Goal: Find specific page/section: Find specific page/section

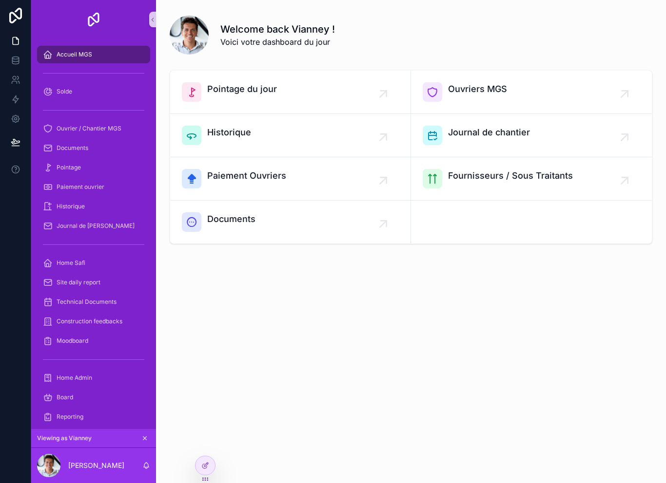
scroll to position [2, 0]
click at [105, 93] on div "Solde" at bounding box center [93, 92] width 101 height 16
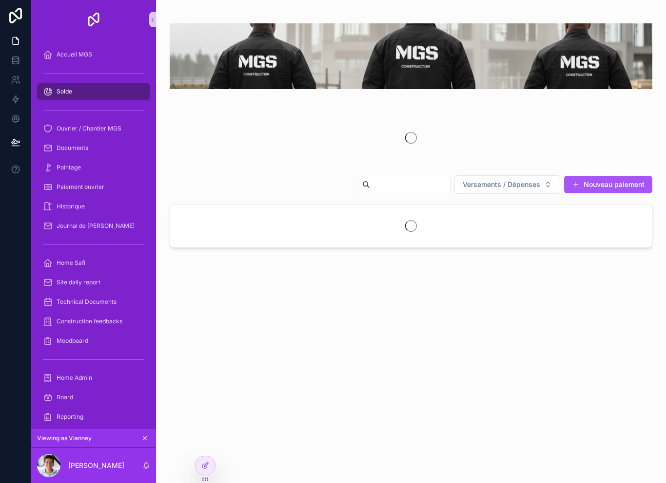
click at [106, 96] on div "Solde" at bounding box center [93, 92] width 101 height 16
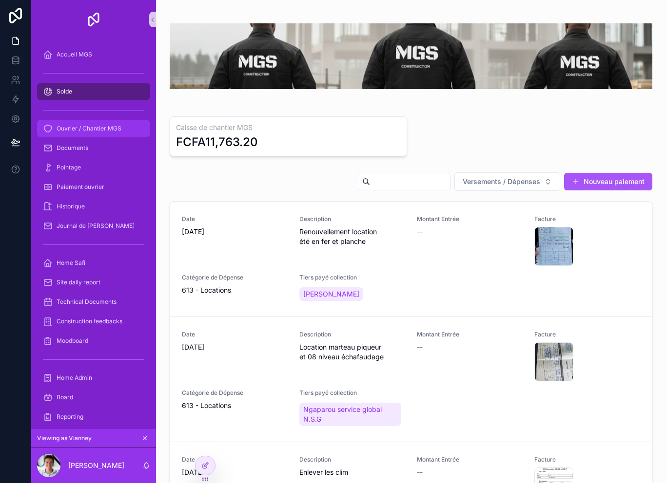
click at [120, 130] on span "Ouvrier / Chantier MGS" at bounding box center [89, 129] width 65 height 8
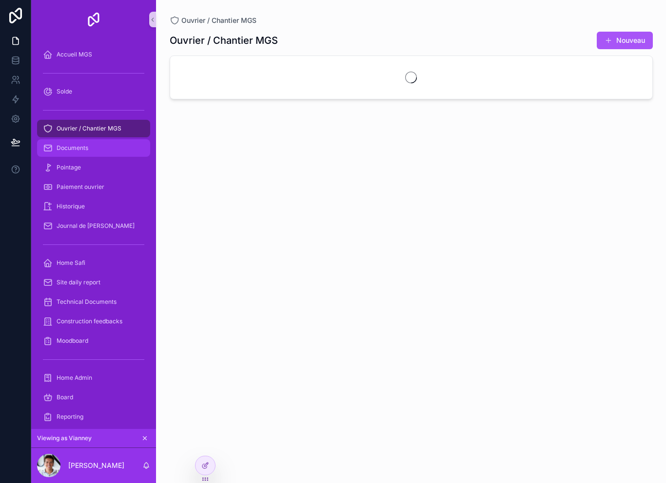
click at [100, 154] on link "Documents" at bounding box center [93, 148] width 113 height 18
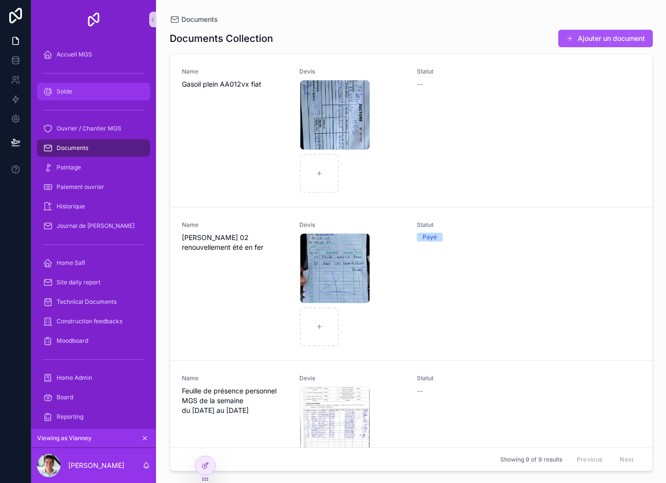
click at [99, 102] on div "scrollable content" at bounding box center [93, 110] width 113 height 16
click at [116, 262] on div "Home Safi" at bounding box center [93, 263] width 101 height 16
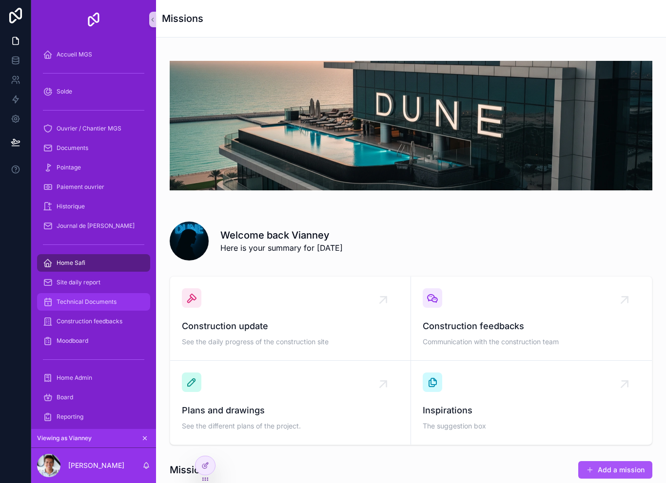
click at [108, 293] on link "Technical Documents" at bounding box center [93, 302] width 113 height 18
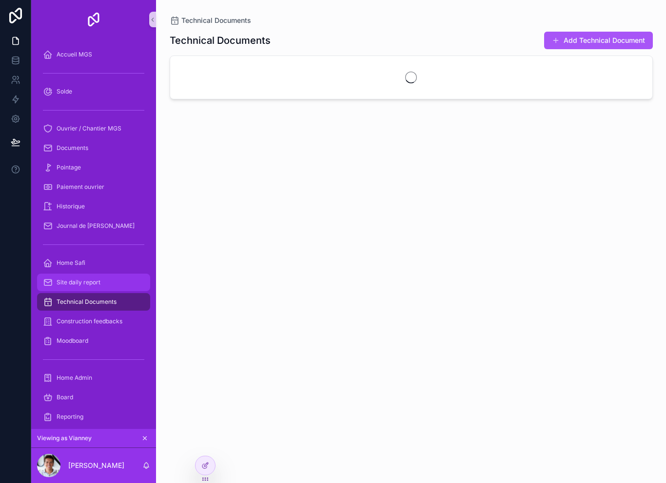
click at [113, 285] on div "Site daily report" at bounding box center [93, 283] width 101 height 16
click at [112, 285] on div "Site daily report" at bounding box center [93, 283] width 101 height 16
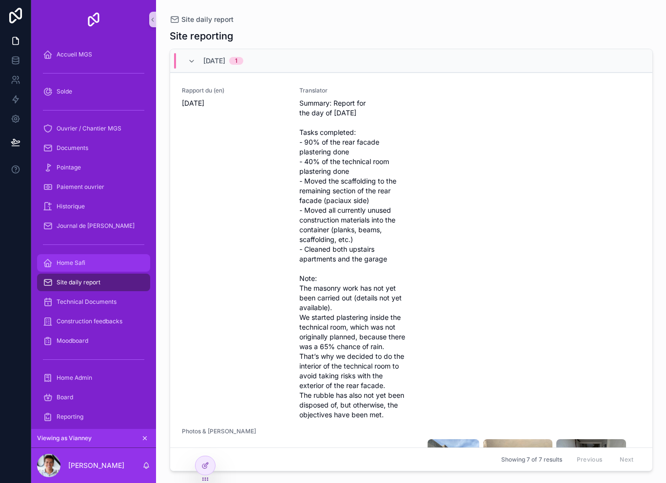
click at [104, 263] on div "Home Safi" at bounding box center [93, 263] width 101 height 16
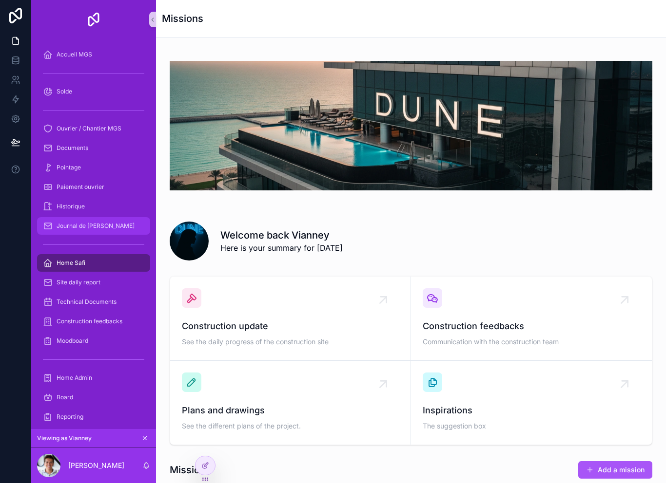
click at [113, 228] on div "Journal de [PERSON_NAME]" at bounding box center [93, 226] width 101 height 16
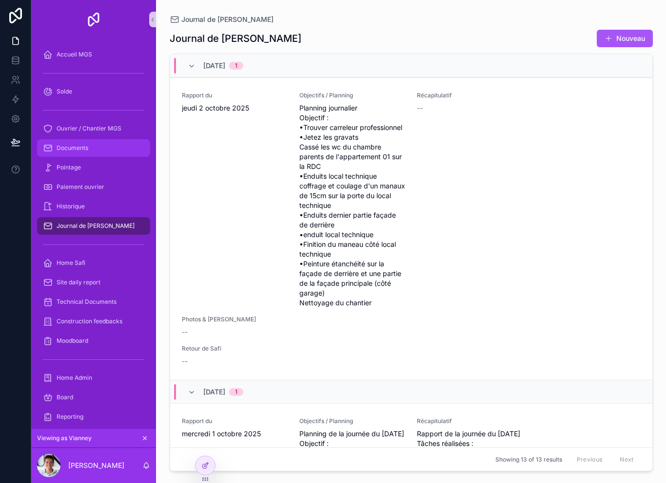
click at [109, 152] on div "Documents" at bounding box center [93, 148] width 101 height 16
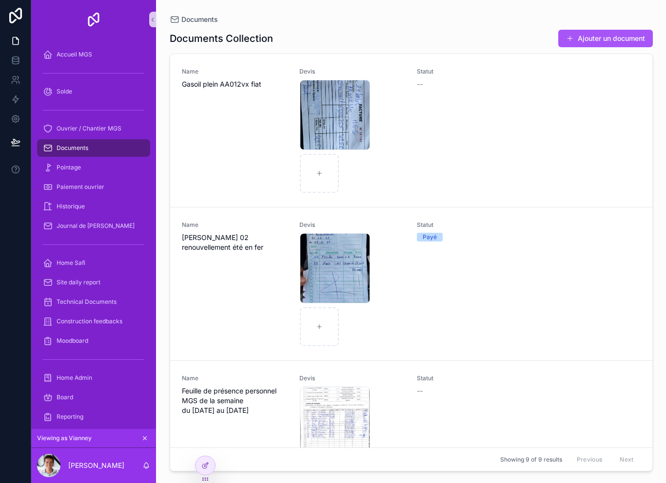
click at [110, 146] on div "Documents" at bounding box center [93, 148] width 101 height 16
click at [114, 126] on span "Ouvrier / Chantier MGS" at bounding box center [89, 129] width 65 height 8
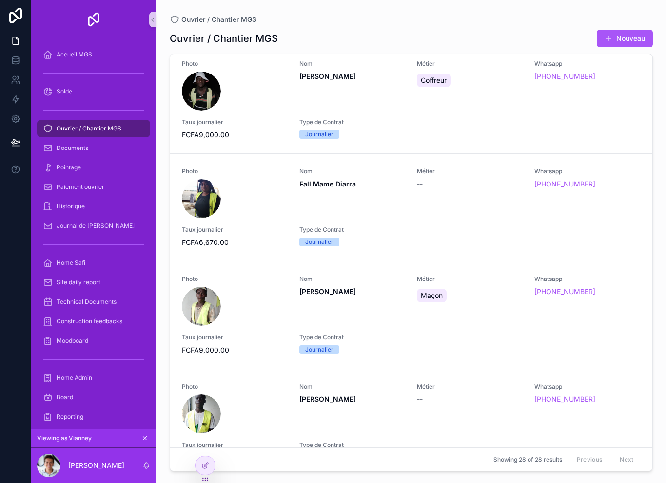
scroll to position [328, 0]
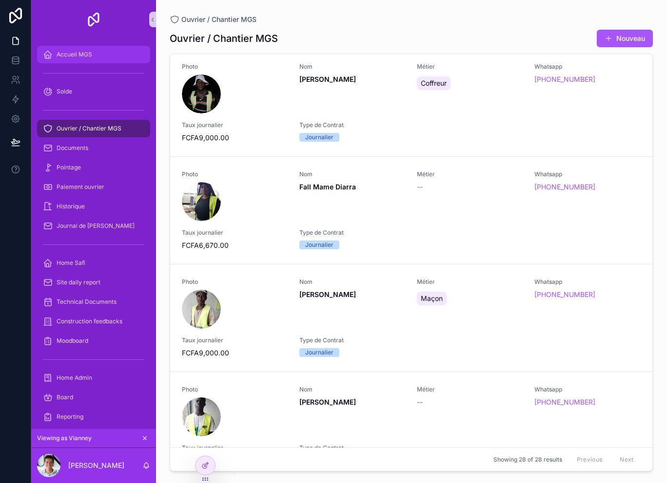
click at [60, 51] on span "Accueil MGS" at bounding box center [75, 55] width 36 height 8
